Goal: Task Accomplishment & Management: Use online tool/utility

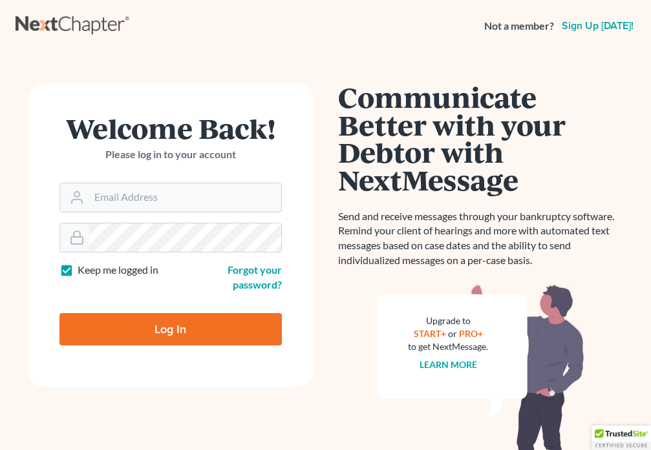
click at [144, 194] on input "Email Address" at bounding box center [185, 198] width 192 height 28
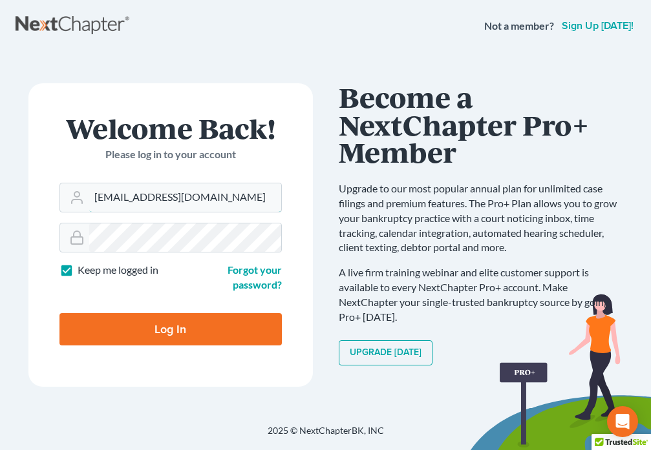
type input "[EMAIL_ADDRESS][DOMAIN_NAME]"
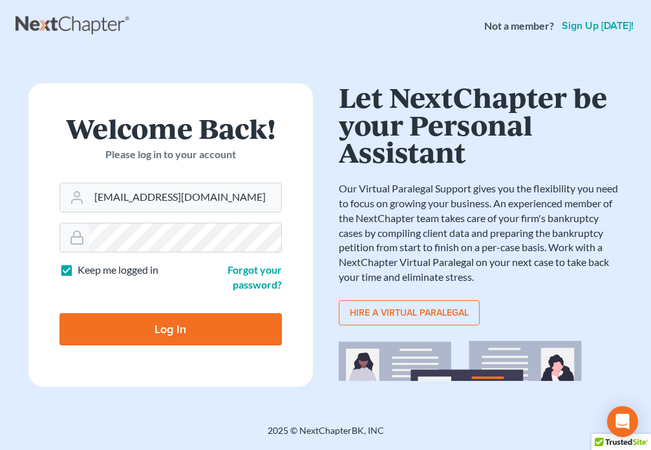
click at [160, 316] on input "Log In" at bounding box center [170, 329] width 222 height 32
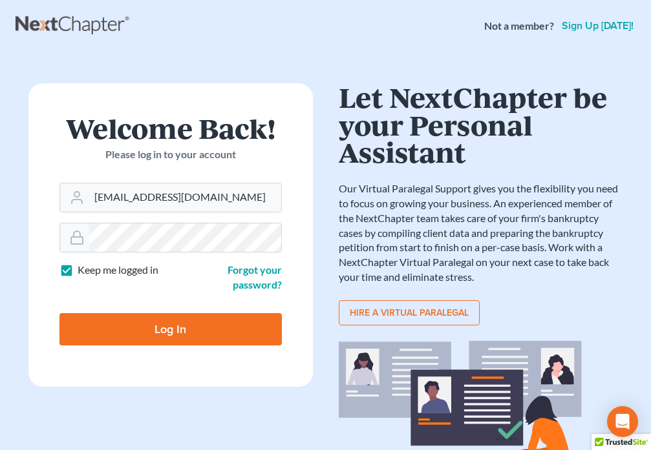
type input "Thinking..."
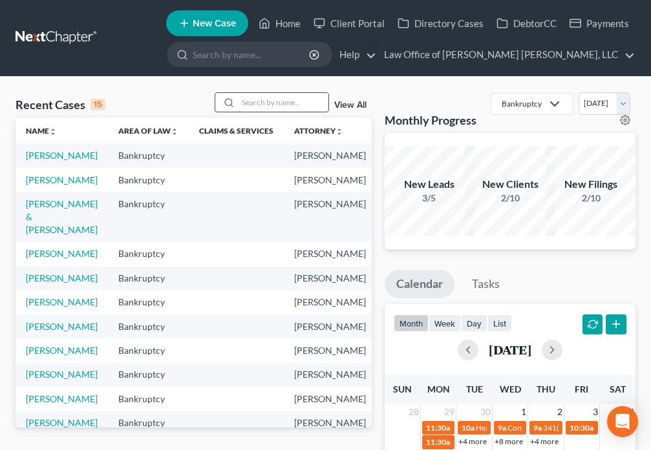
click at [275, 109] on input "search" at bounding box center [283, 102] width 90 height 19
type input "Alford"
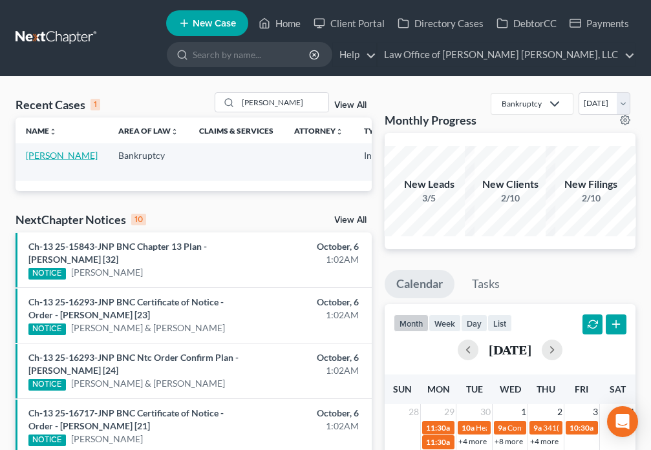
click at [32, 160] on link "Alford, Bruce" at bounding box center [62, 155] width 72 height 11
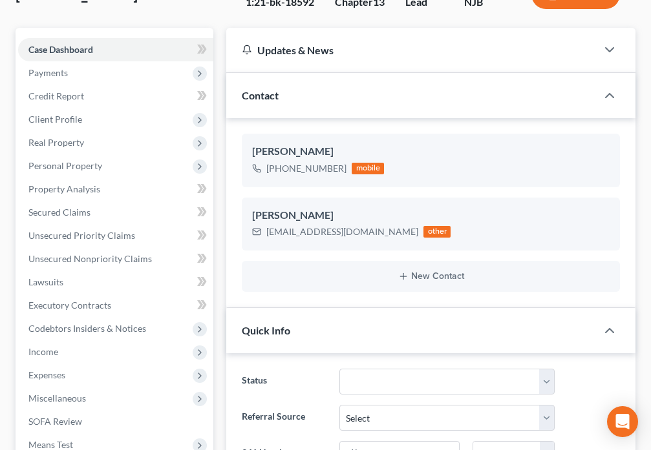
scroll to position [362, 0]
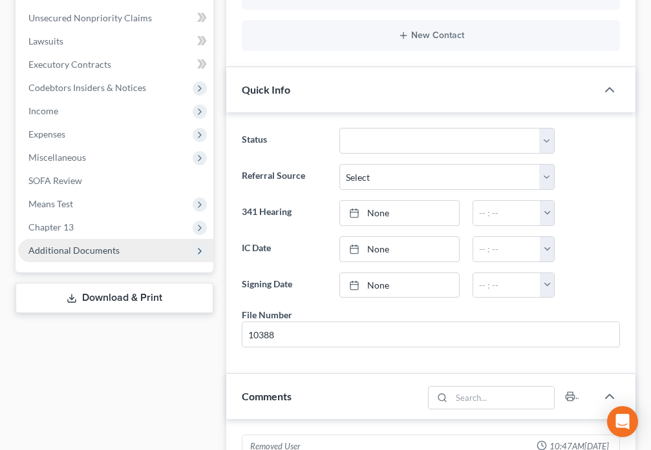
click at [92, 253] on span "Additional Documents" at bounding box center [73, 250] width 91 height 11
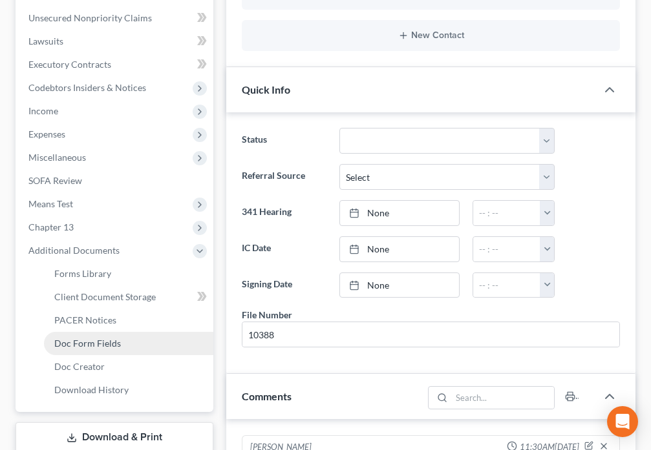
scroll to position [78, 0]
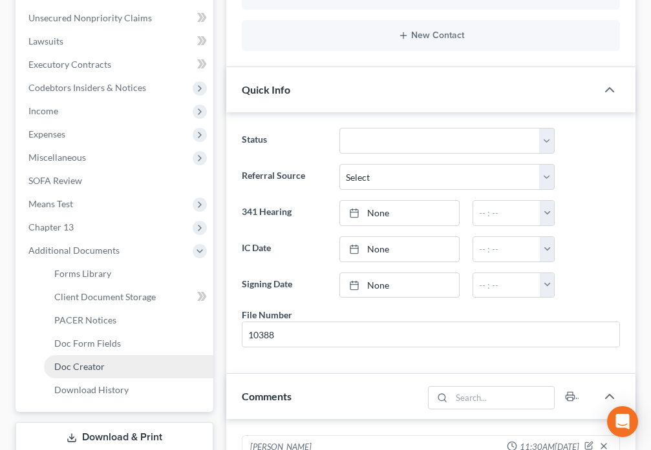
click at [107, 370] on link "Doc Creator" at bounding box center [128, 366] width 169 height 23
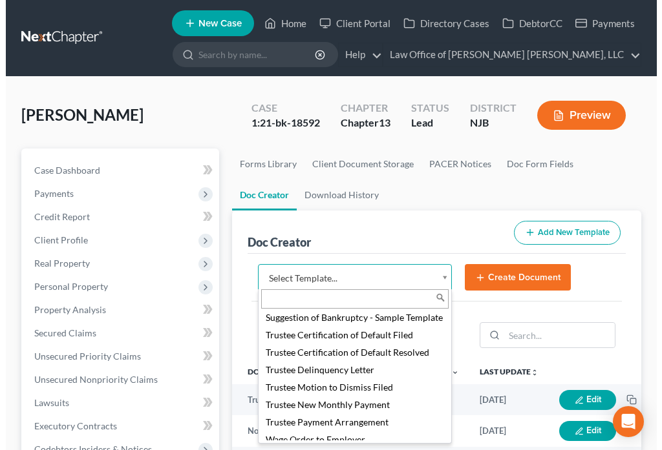
scroll to position [1870, 0]
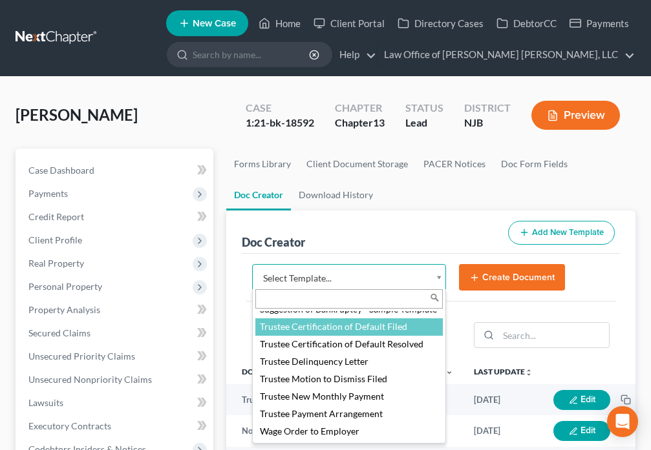
select select "89029"
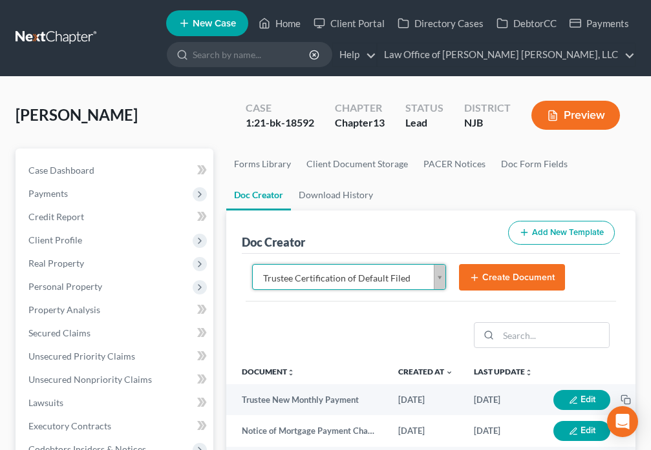
click at [483, 278] on button "Create Document" at bounding box center [512, 277] width 106 height 27
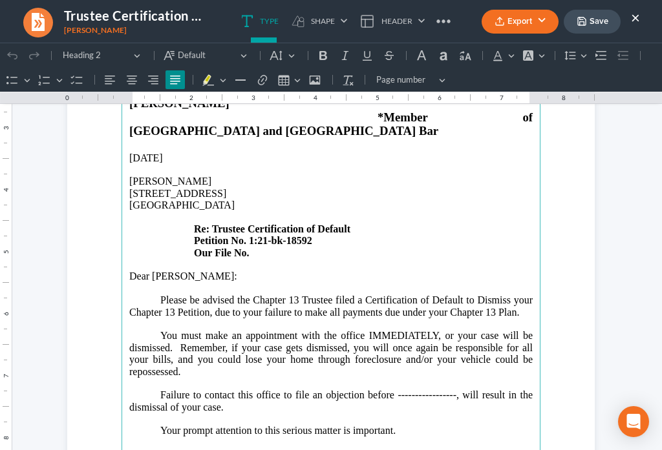
scroll to position [211, 0]
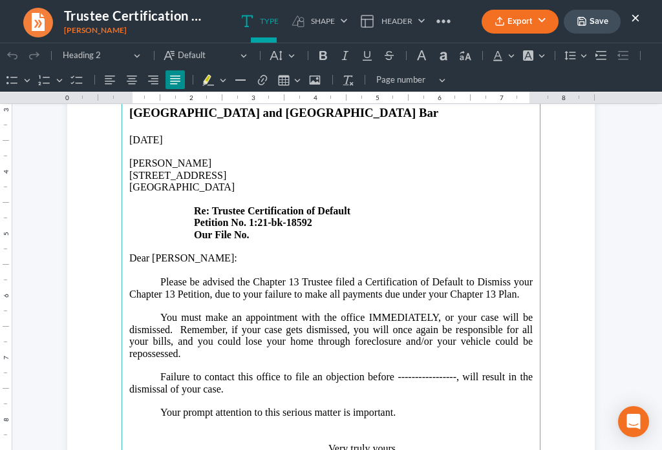
click at [452, 372] on p "Failure to contact this office to file an objection before -----------------, w…" at bounding box center [330, 390] width 403 height 36
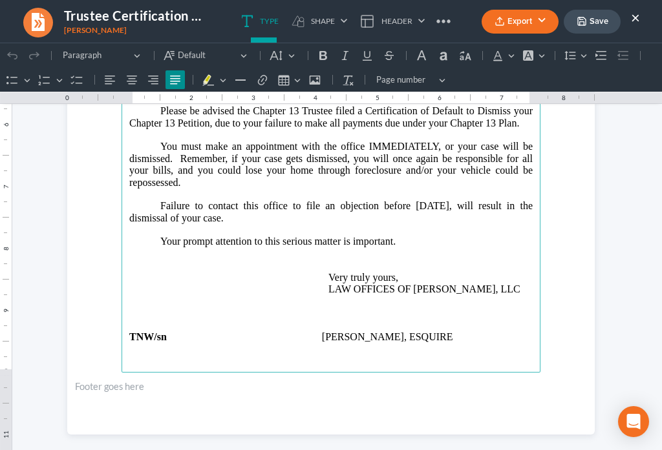
scroll to position [398, 0]
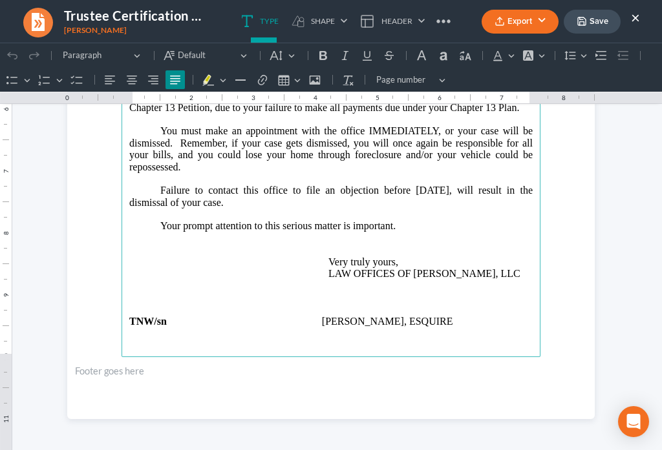
click at [396, 220] on p "Your prompt attention to this serious matter is important." at bounding box center [330, 226] width 403 height 12
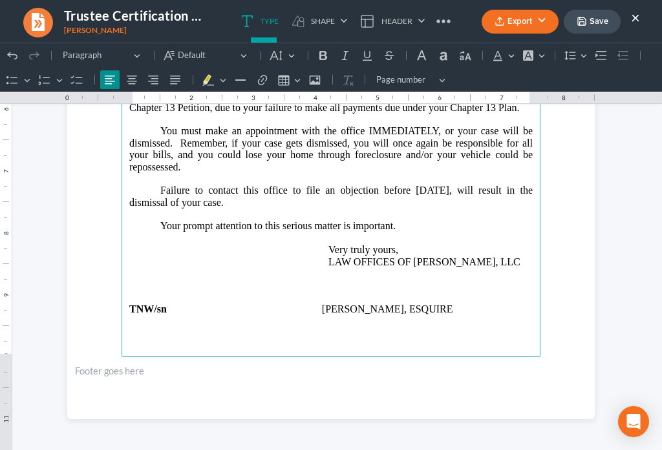
click at [165, 304] on main "LAW OFFICES OF DAVID PAUL DANIELS, LLC 2985 Yorkship Square, Suite 1A Camden, N…" at bounding box center [330, 78] width 419 height 558
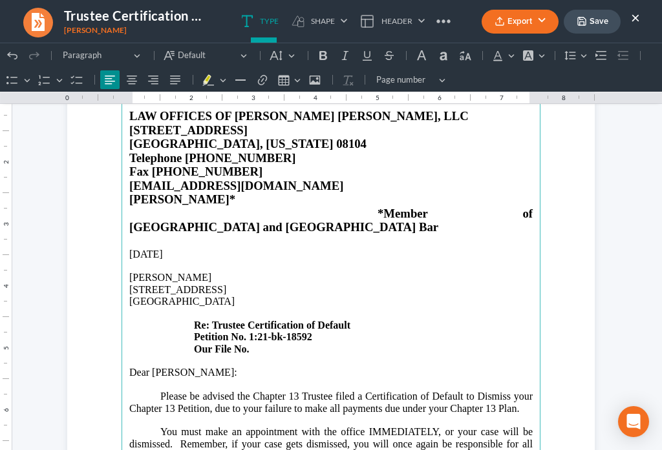
scroll to position [81, 0]
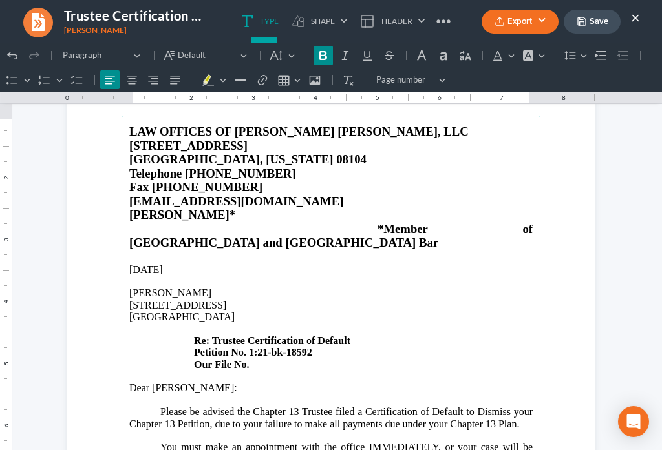
click at [261, 336] on p "1013 North 28th Street Camden, NJ 08105 Re: Trustee Certification of Default Pe…" at bounding box center [330, 335] width 403 height 71
click at [589, 27] on button "Save" at bounding box center [592, 22] width 57 height 24
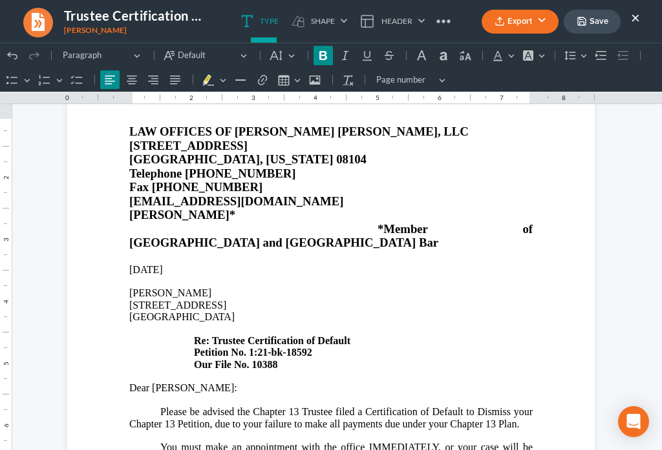
click at [512, 21] on button "Export" at bounding box center [519, 22] width 77 height 24
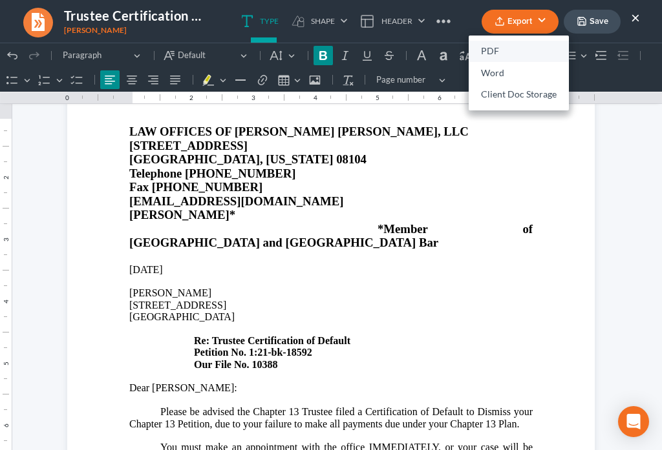
click at [486, 50] on link "PDF" at bounding box center [519, 52] width 100 height 22
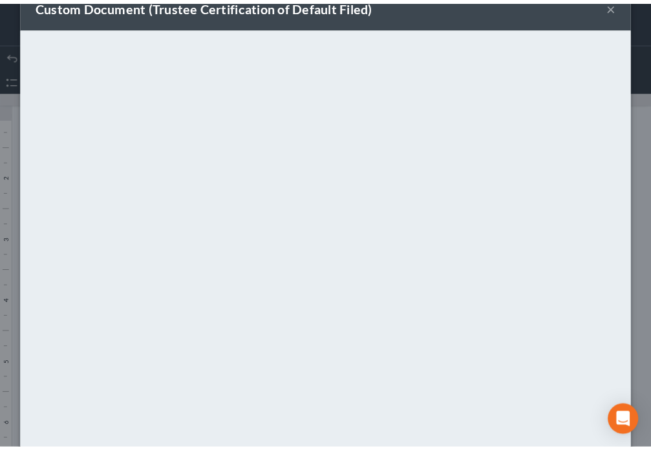
scroll to position [90, 0]
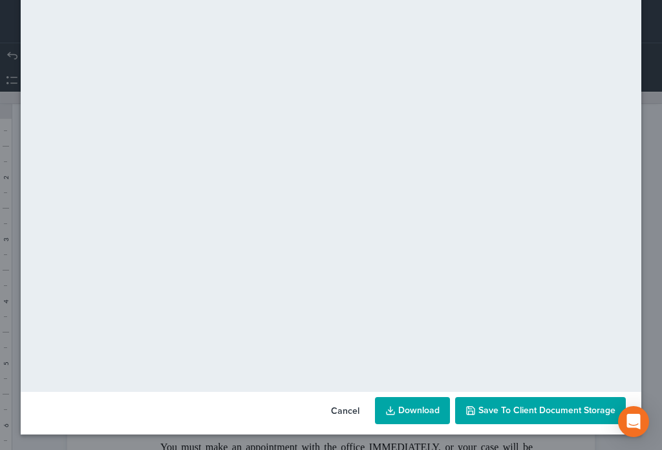
click at [553, 416] on span "Save to Client Document Storage" at bounding box center [546, 410] width 137 height 11
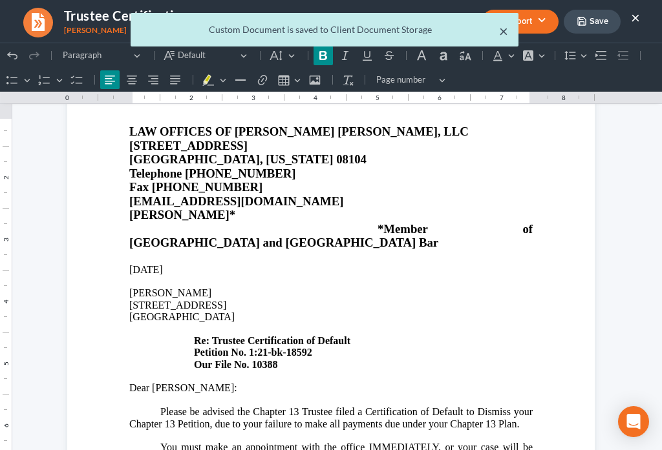
click at [500, 36] on button "×" at bounding box center [503, 31] width 9 height 16
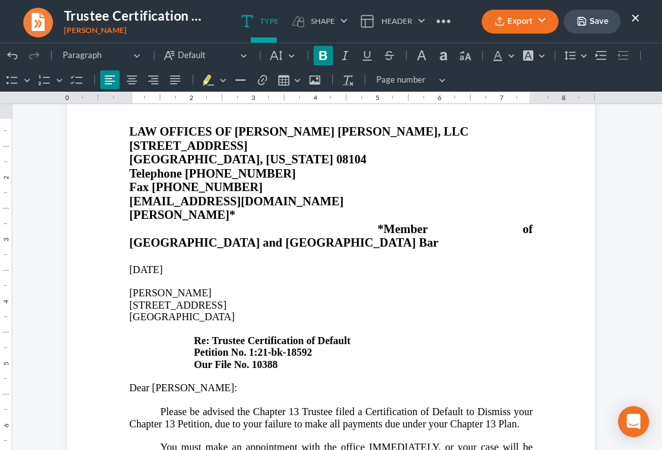
click at [636, 19] on button "×" at bounding box center [635, 18] width 9 height 16
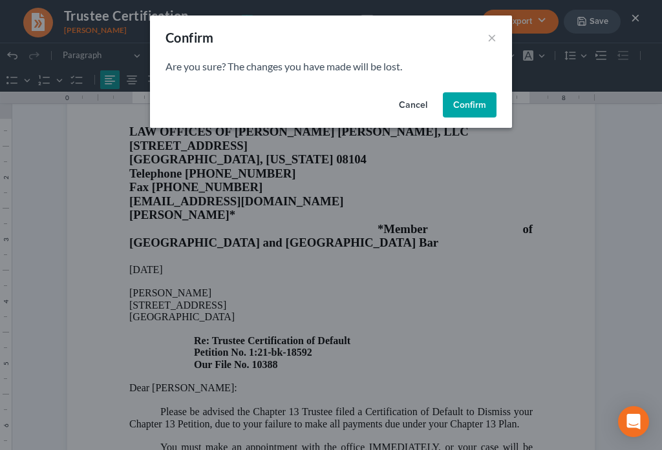
click at [461, 111] on button "Confirm" at bounding box center [470, 105] width 54 height 26
